Goal: Information Seeking & Learning: Find specific fact

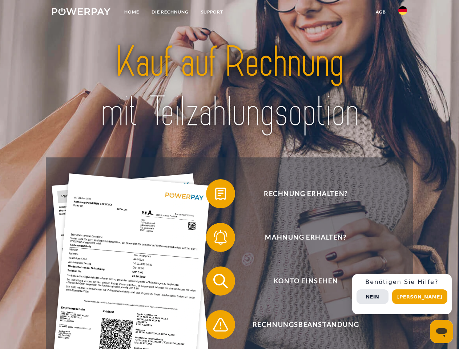
click at [81, 13] on img at bounding box center [81, 11] width 59 height 7
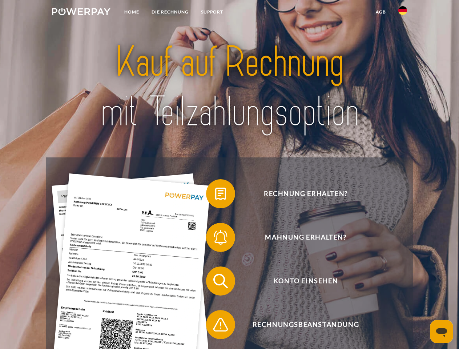
click at [403, 13] on img at bounding box center [403, 10] width 9 height 9
click at [381, 12] on link "agb" at bounding box center [381, 11] width 23 height 13
click at [215, 195] on span at bounding box center [210, 194] width 36 height 36
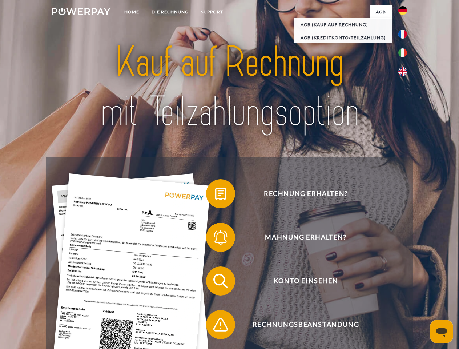
click at [215, 239] on div "Rechnung erhalten? Mahnung erhalten? Konto einsehen" at bounding box center [229, 302] width 367 height 291
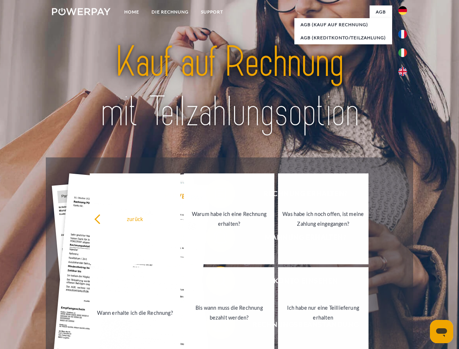
click at [215, 283] on link "Bis wann muss die Rechnung bezahlt werden?" at bounding box center [229, 312] width 91 height 91
click at [215, 326] on link "Bis wann muss die Rechnung bezahlt werden?" at bounding box center [229, 312] width 91 height 91
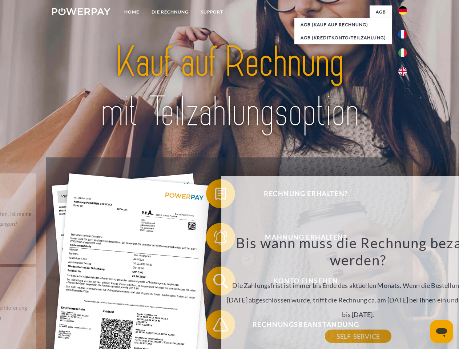
click at [405, 294] on div "zurück Warum habe ich eine Rechnung erhalten? POWERPAY ist der Rechnungsherstel…" at bounding box center [358, 276] width 294 height 208
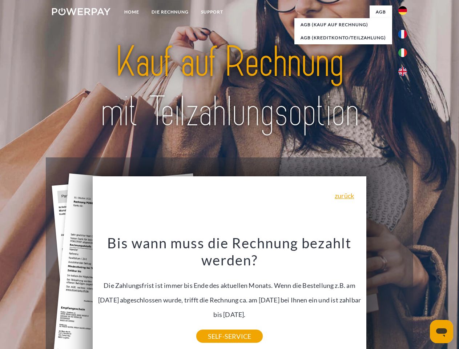
click at [387, 296] on span "Konto einsehen" at bounding box center [306, 281] width 178 height 29
click at [423, 297] on header "Home DIE RECHNUNG SUPPORT" at bounding box center [229, 251] width 459 height 502
